Goal: Information Seeking & Learning: Learn about a topic

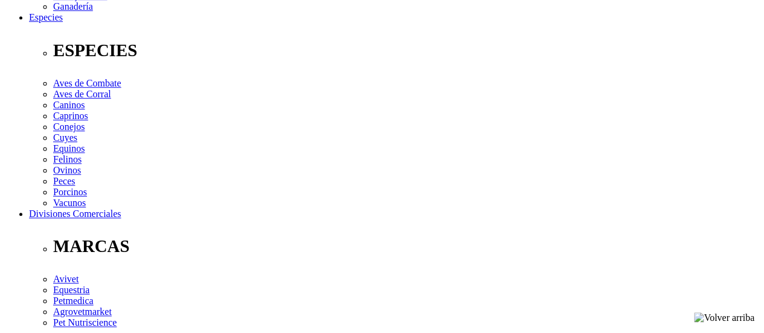
scroll to position [483, 0]
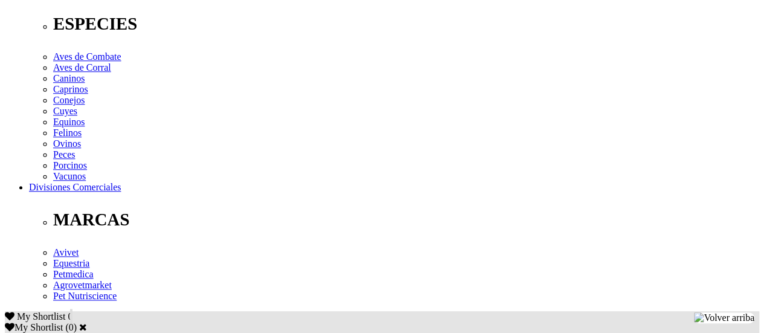
drag, startPoint x: 156, startPoint y: 171, endPoint x: 106, endPoint y: 165, distance: 49.9
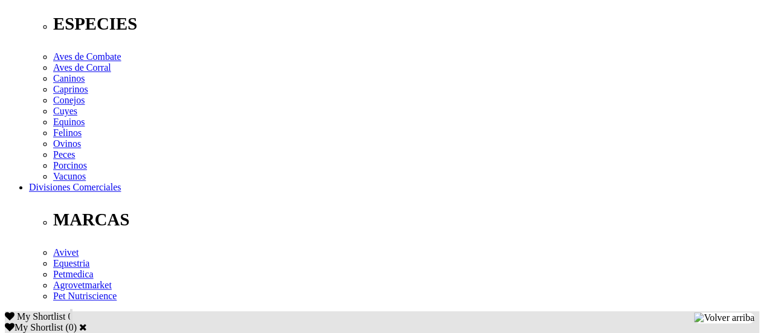
drag, startPoint x: 137, startPoint y: 163, endPoint x: 39, endPoint y: 148, distance: 98.9
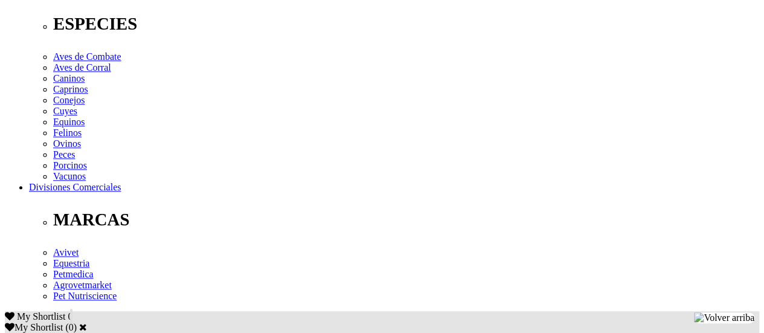
drag, startPoint x: 45, startPoint y: 140, endPoint x: 82, endPoint y: 145, distance: 37.3
